Goal: Task Accomplishment & Management: Manage account settings

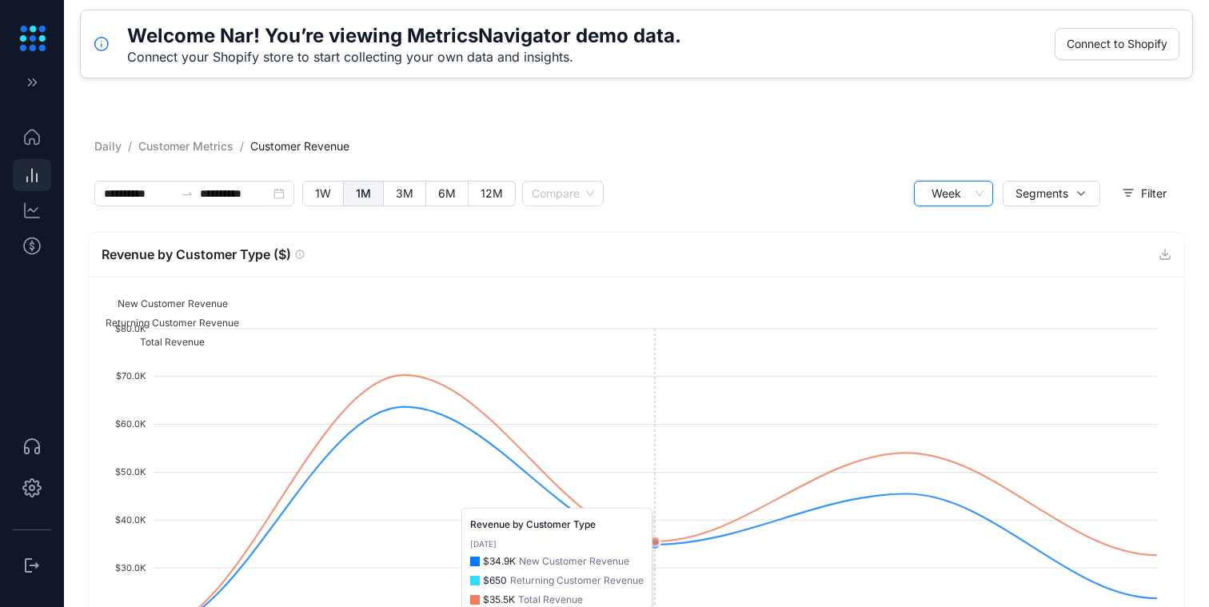
scroll to position [155, 0]
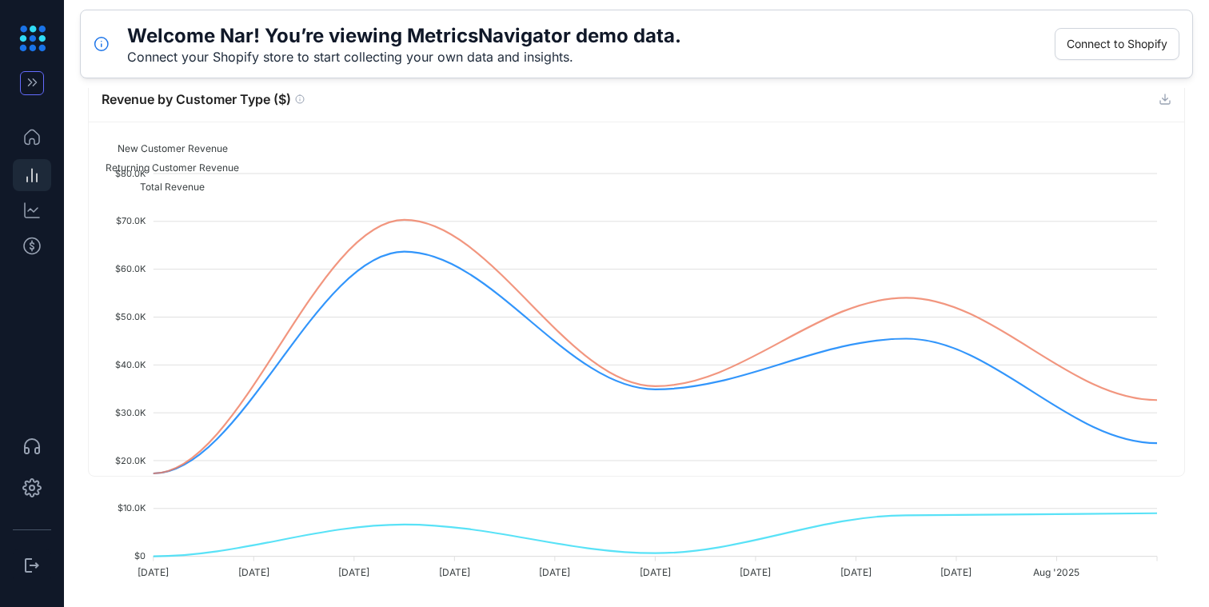
click at [38, 78] on icon "button" at bounding box center [32, 82] width 17 height 16
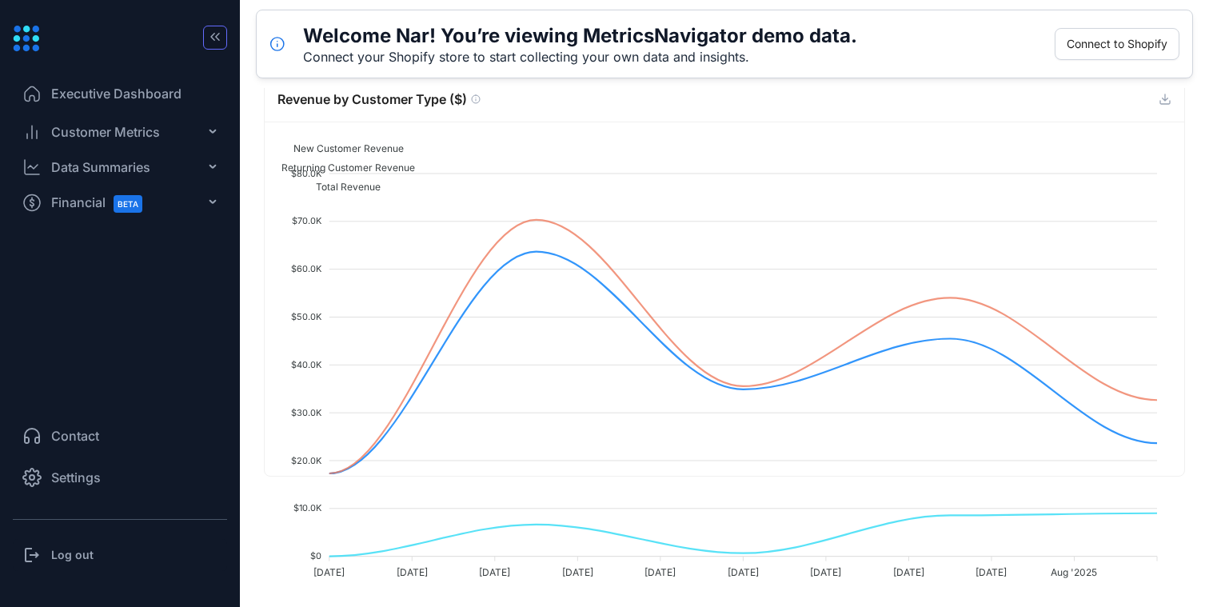
click at [221, 39] on icon "button" at bounding box center [215, 37] width 16 height 16
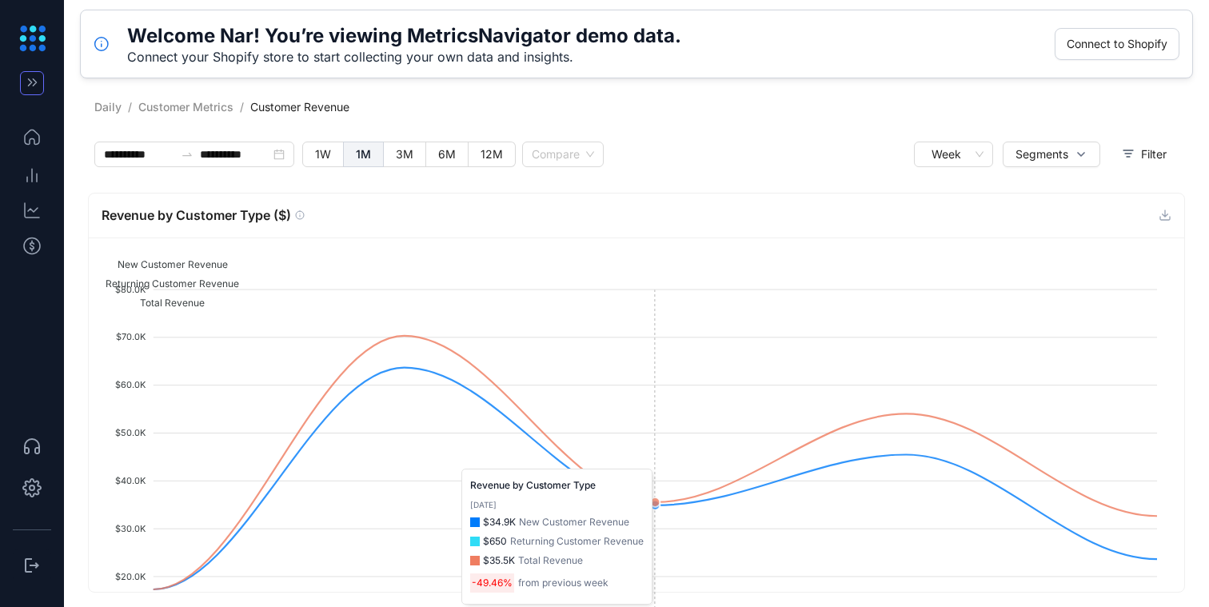
scroll to position [0, 0]
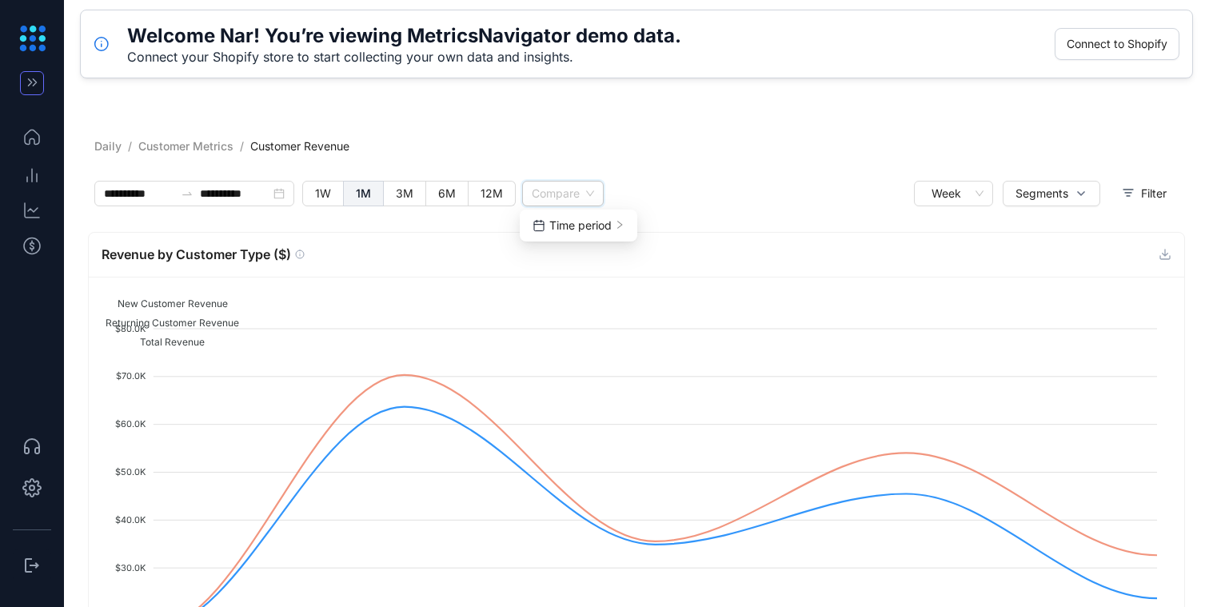
click at [571, 190] on input "search" at bounding box center [563, 193] width 62 height 24
click at [19, 489] on li "Settings" at bounding box center [32, 487] width 38 height 38
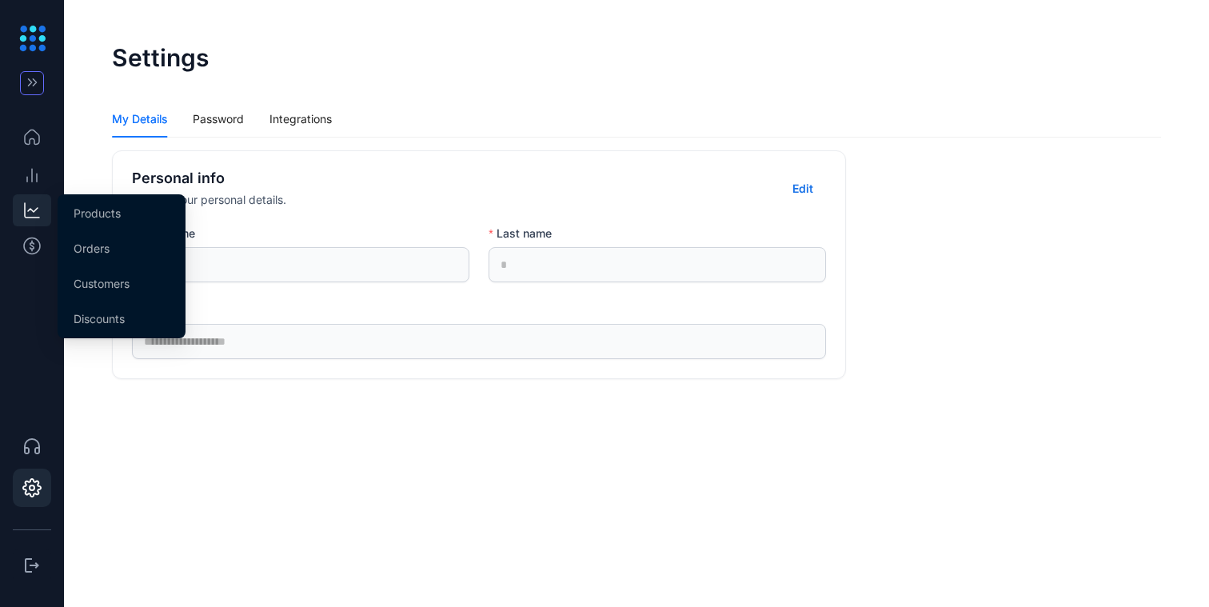
click at [40, 208] on icon at bounding box center [31, 210] width 19 height 19
click at [100, 217] on span "Products" at bounding box center [97, 213] width 47 height 14
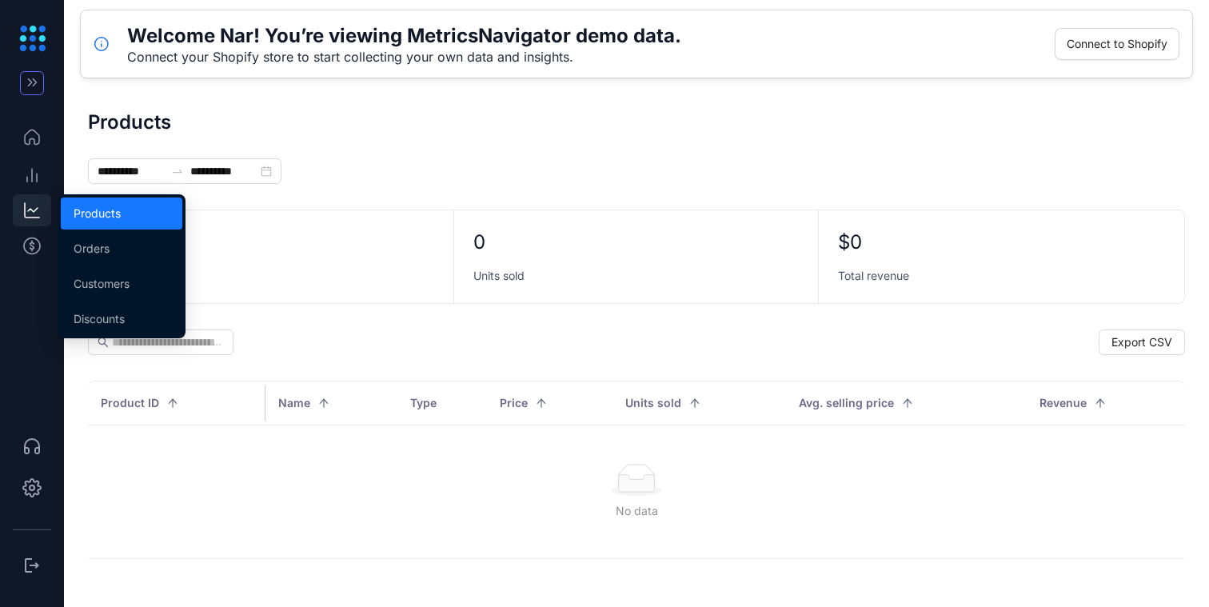
type input "**********"
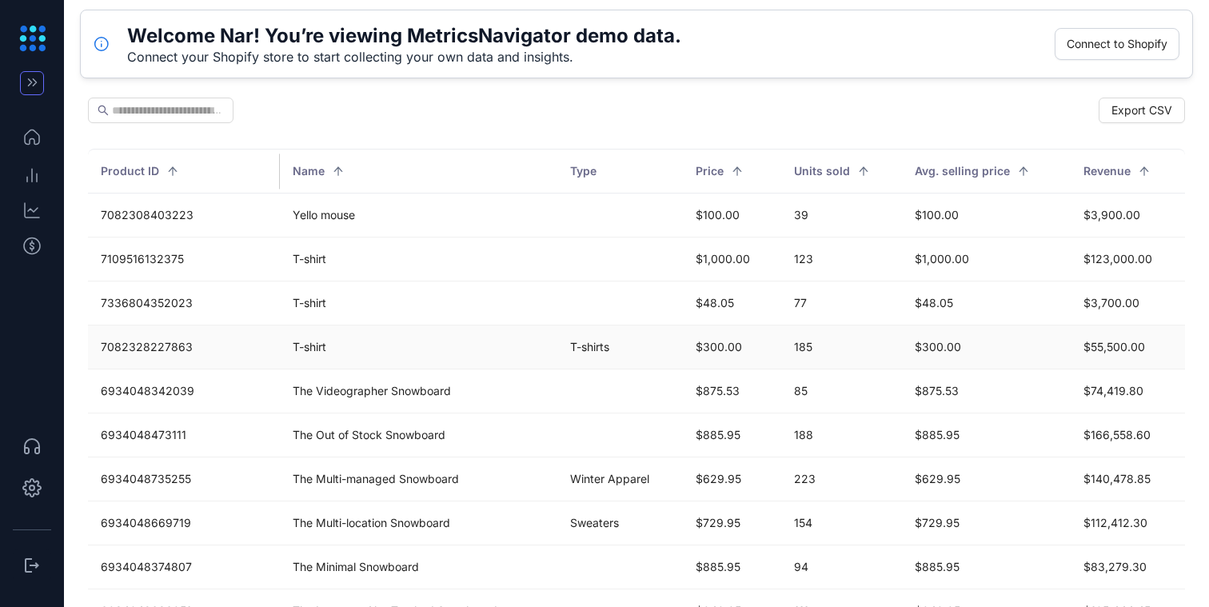
scroll to position [245, 0]
